Goal: Task Accomplishment & Management: Manage account settings

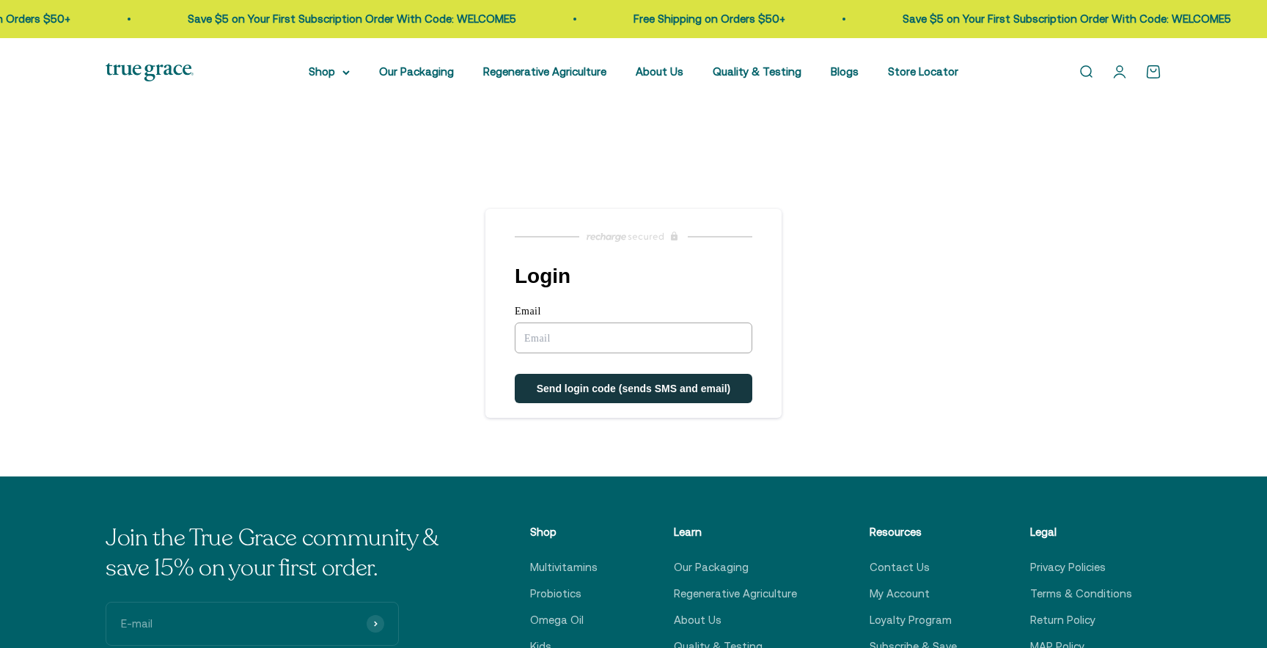
type input "[EMAIL_ADDRESS][DOMAIN_NAME]"
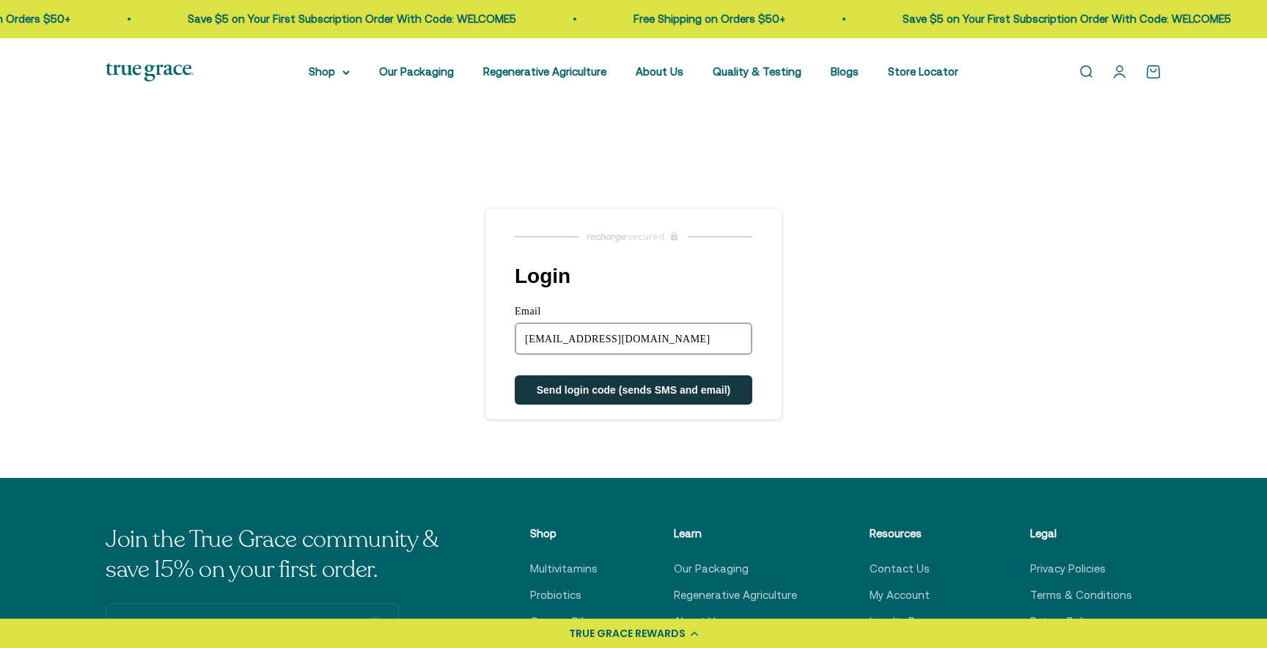
click at [636, 385] on span "Send login code (sends SMS and email)" at bounding box center [634, 390] width 194 height 12
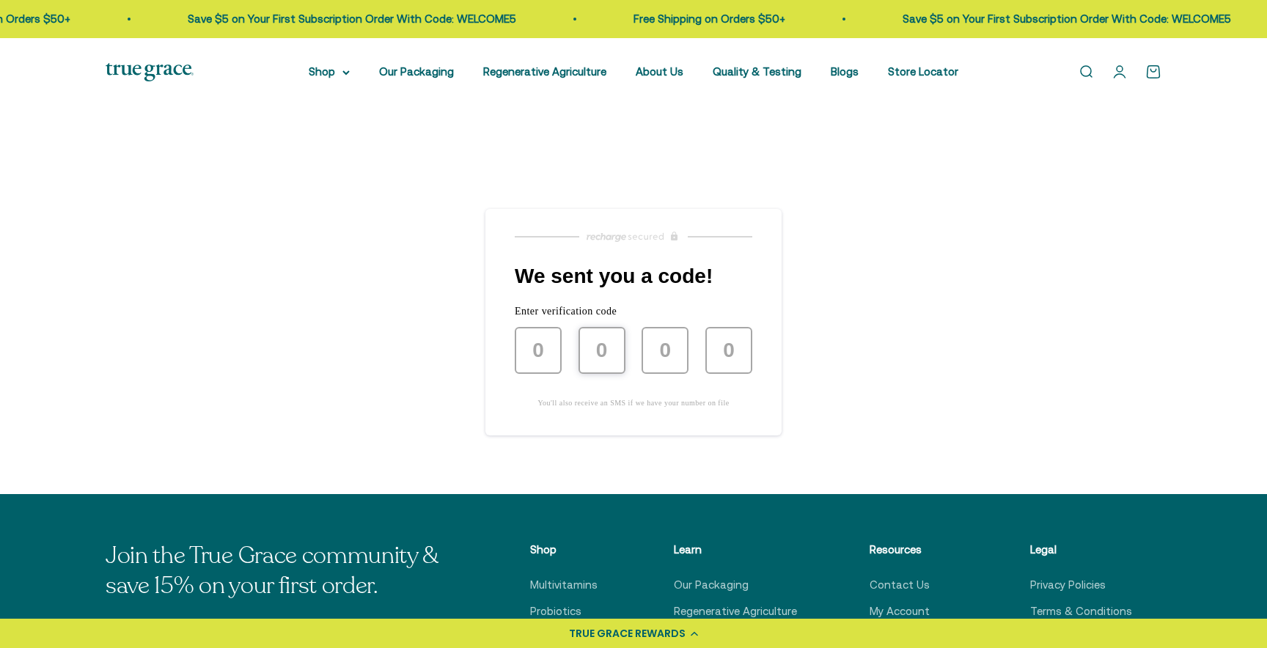
type input "6"
type input "3"
type input "5"
type input "6"
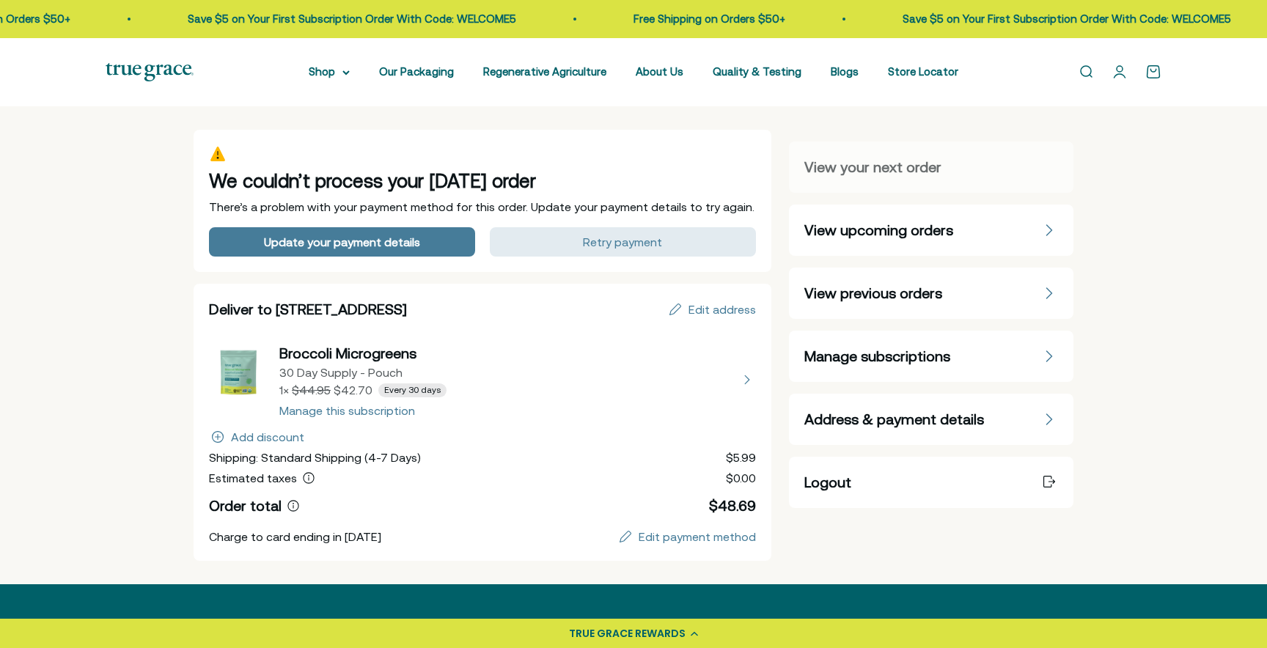
click at [298, 414] on button "view details about Broccoli Microgreens 30 Day Supply - Pouch 1 × $42.70 Every …" at bounding box center [482, 379] width 547 height 73
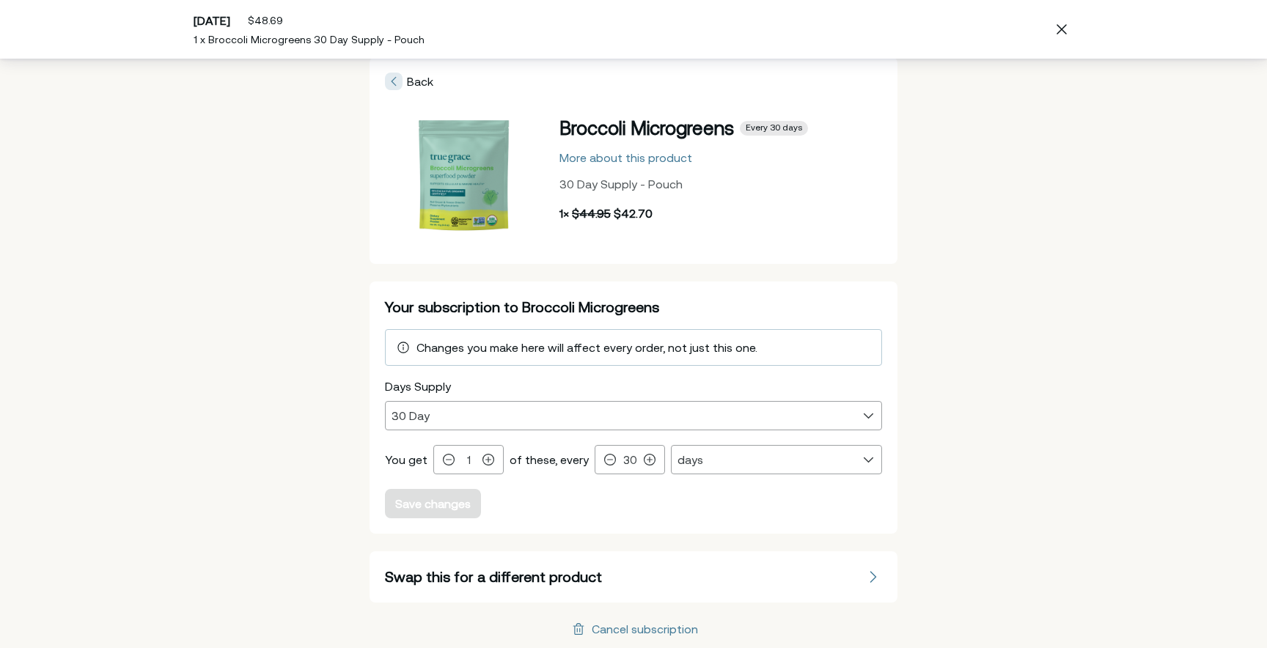
scroll to position [67, 0]
click at [644, 461] on icon at bounding box center [650, 458] width 12 height 12
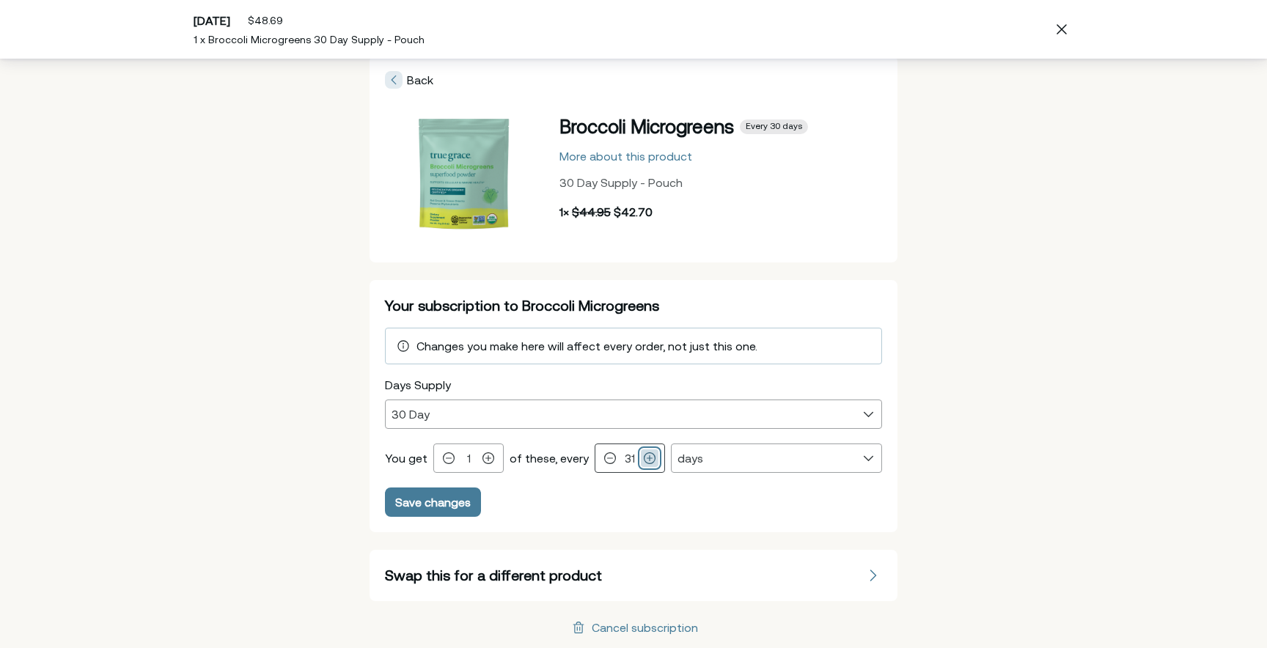
click at [644, 461] on icon at bounding box center [650, 458] width 12 height 12
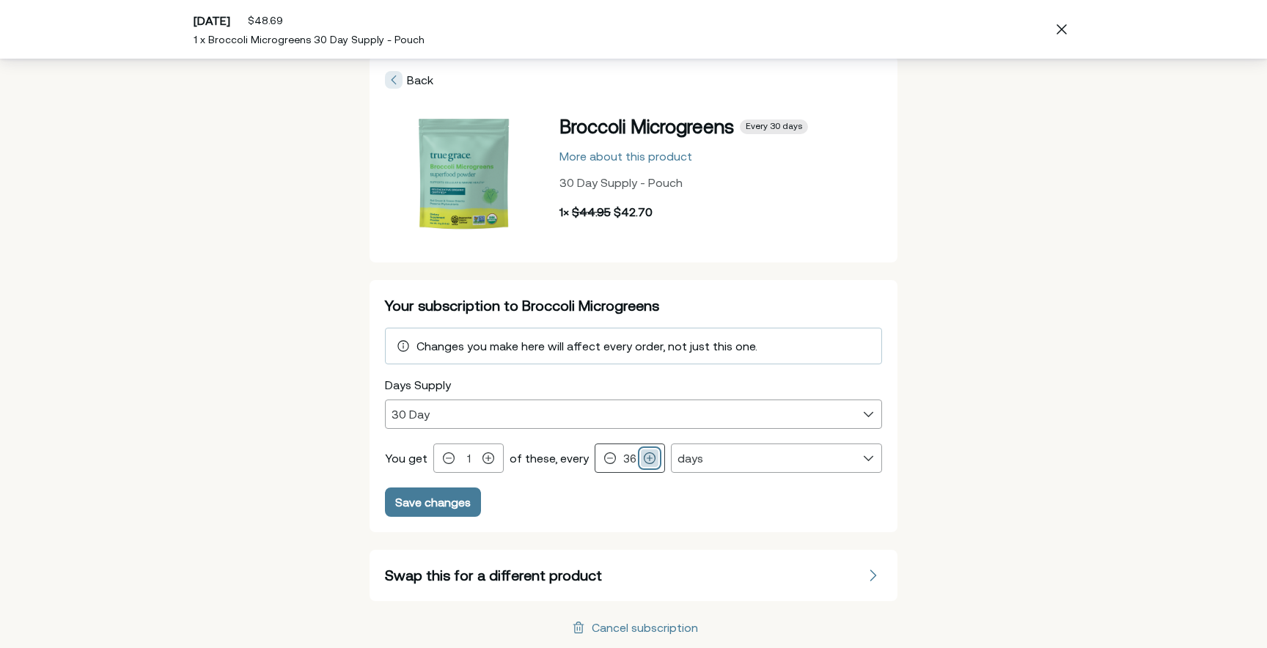
click at [644, 461] on icon at bounding box center [650, 458] width 12 height 12
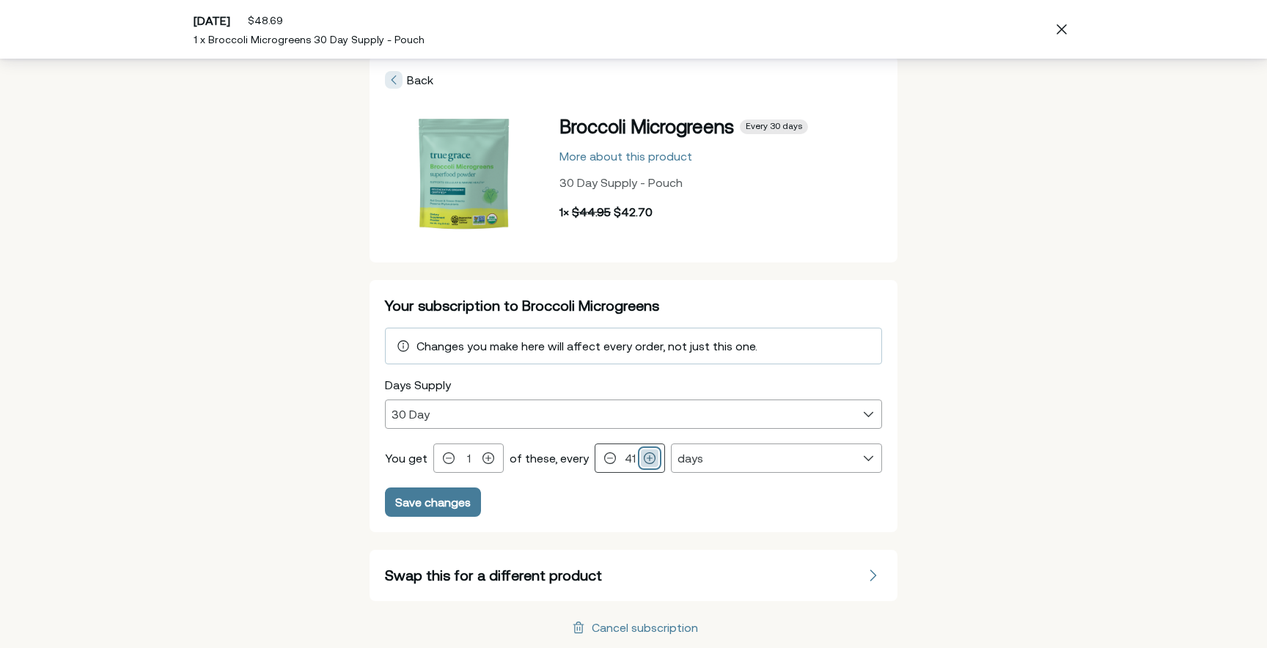
click at [644, 461] on icon at bounding box center [650, 458] width 12 height 12
type input "45"
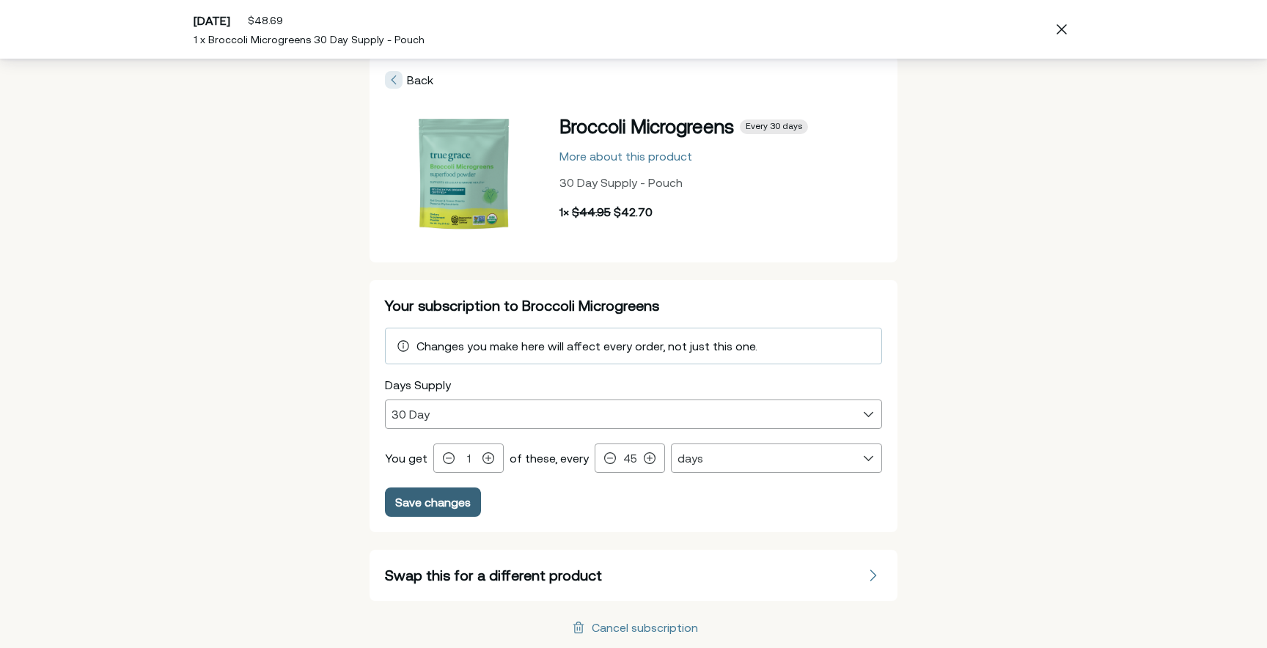
click at [428, 502] on div "Save changes" at bounding box center [433, 502] width 76 height 12
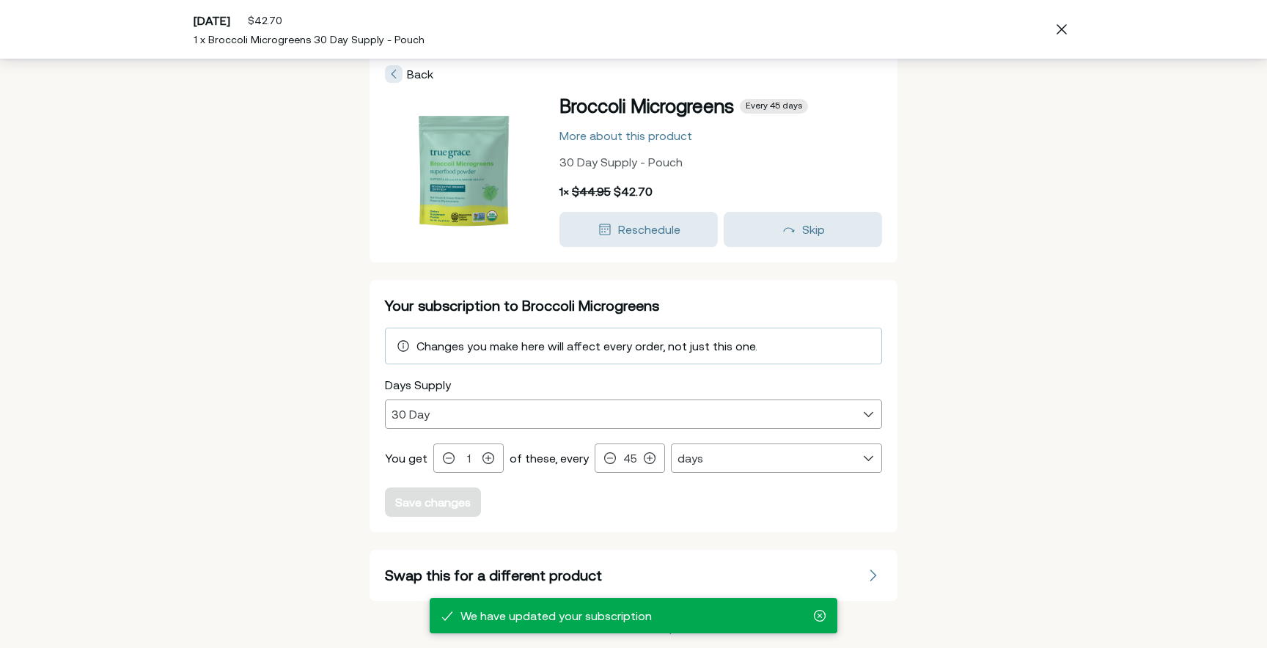
scroll to position [0, 0]
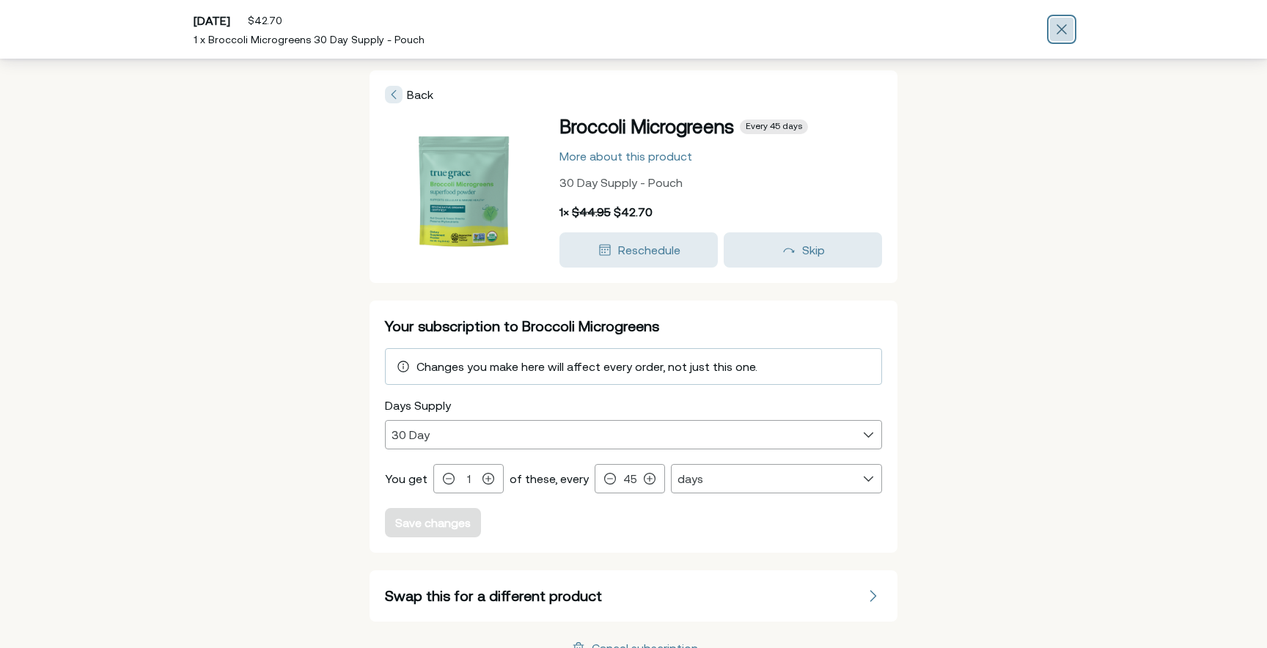
click at [1055, 27] on div "Close" at bounding box center [1061, 29] width 23 height 23
